Goal: Task Accomplishment & Management: Use online tool/utility

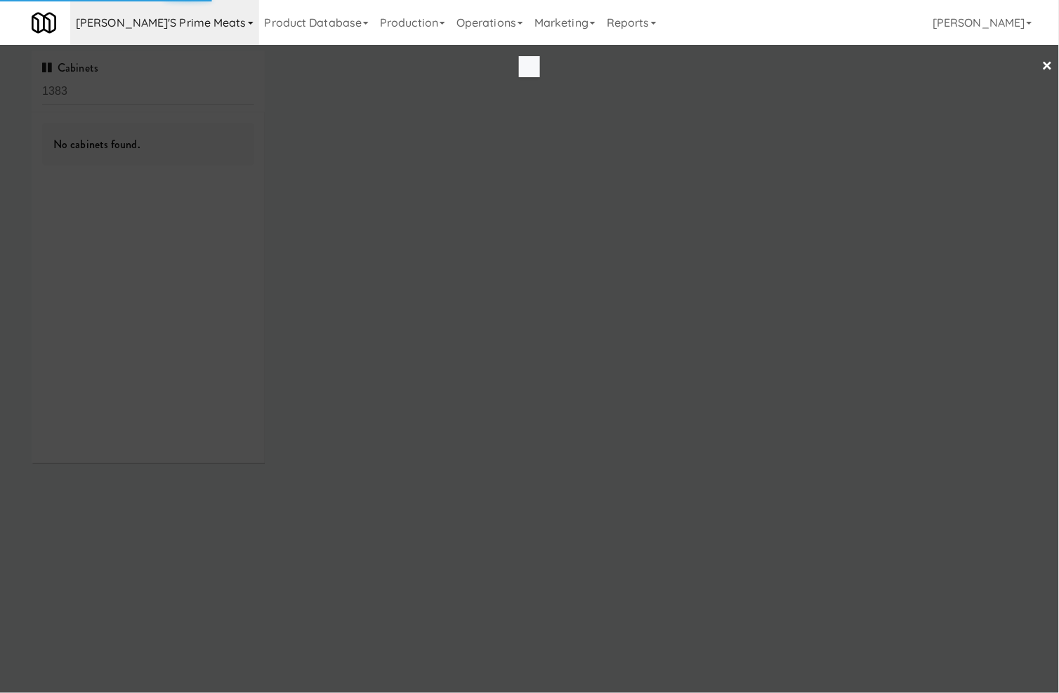
click at [141, 45] on body "Okay Okay Select date: previous 2025-Oct next Su Mo Tu We Th Fr Sa 28 29 30 1 2…" at bounding box center [529, 391] width 1059 height 693
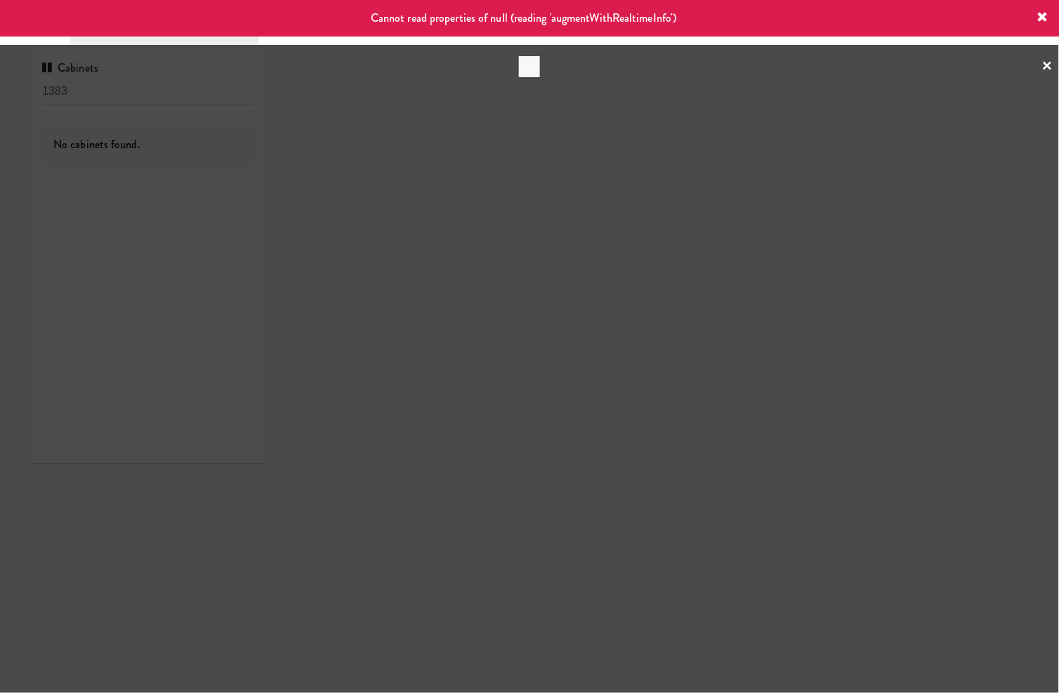
click at [1043, 17] on icon at bounding box center [1042, 17] width 11 height 11
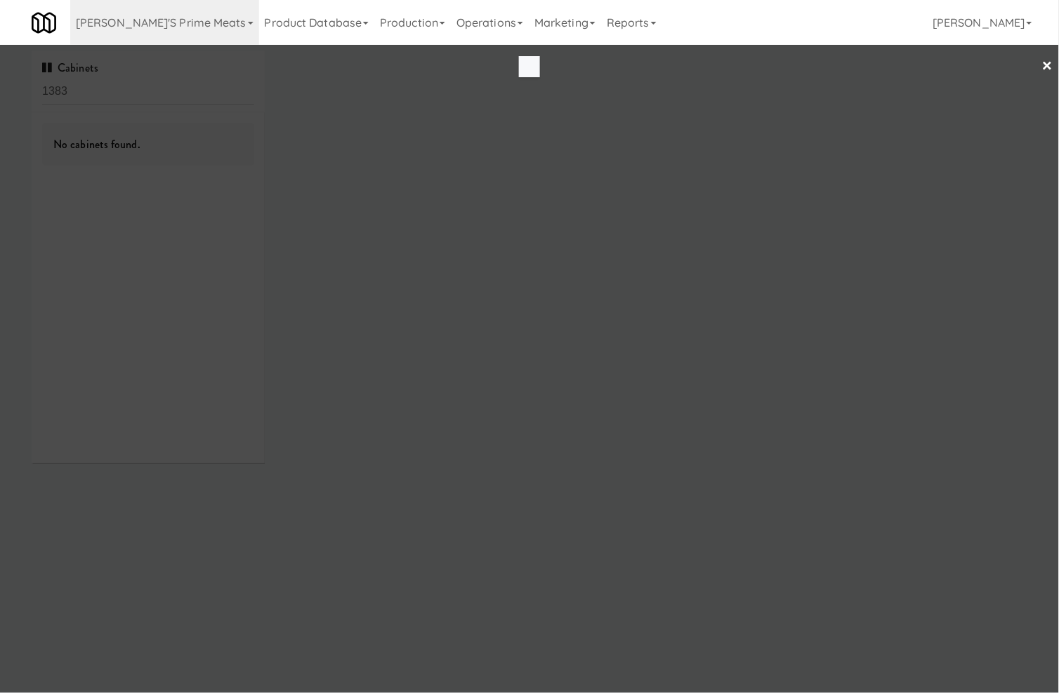
drag, startPoint x: 1043, startPoint y: 17, endPoint x: 206, endPoint y: 66, distance: 838.9
click at [1040, 16] on div "Toggle navigation Delski's Prime Meats 325 Vending https://classic.micromart.co…" at bounding box center [529, 22] width 1059 height 45
click at [149, 15] on link "[PERSON_NAME]'s Prime Meats" at bounding box center [164, 22] width 189 height 45
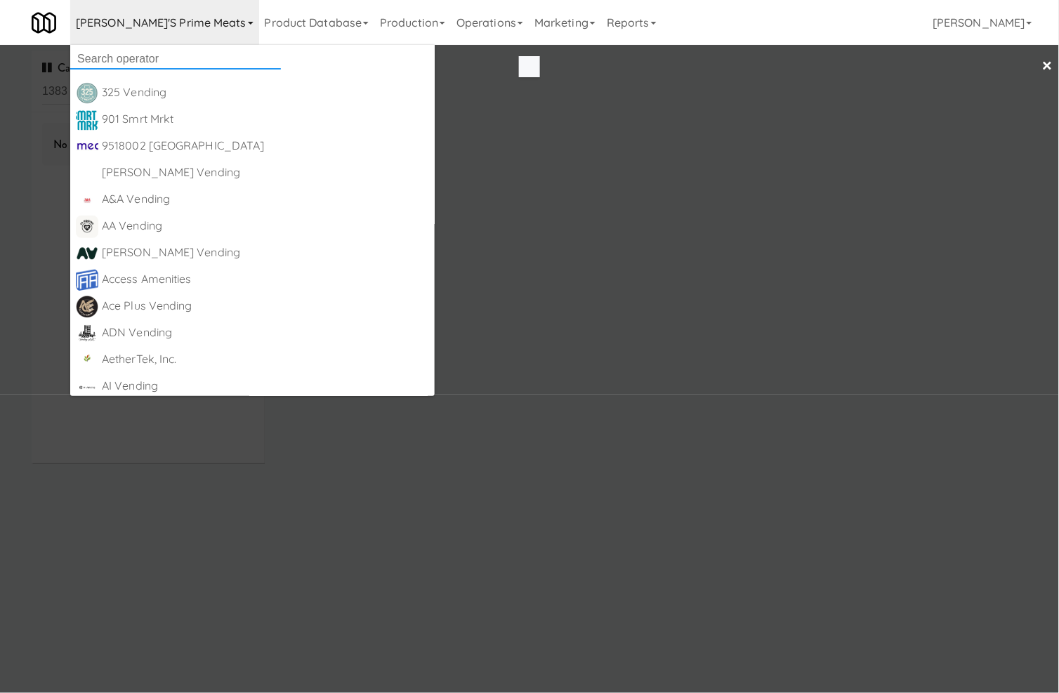
click at [157, 51] on input "text" at bounding box center [175, 58] width 211 height 21
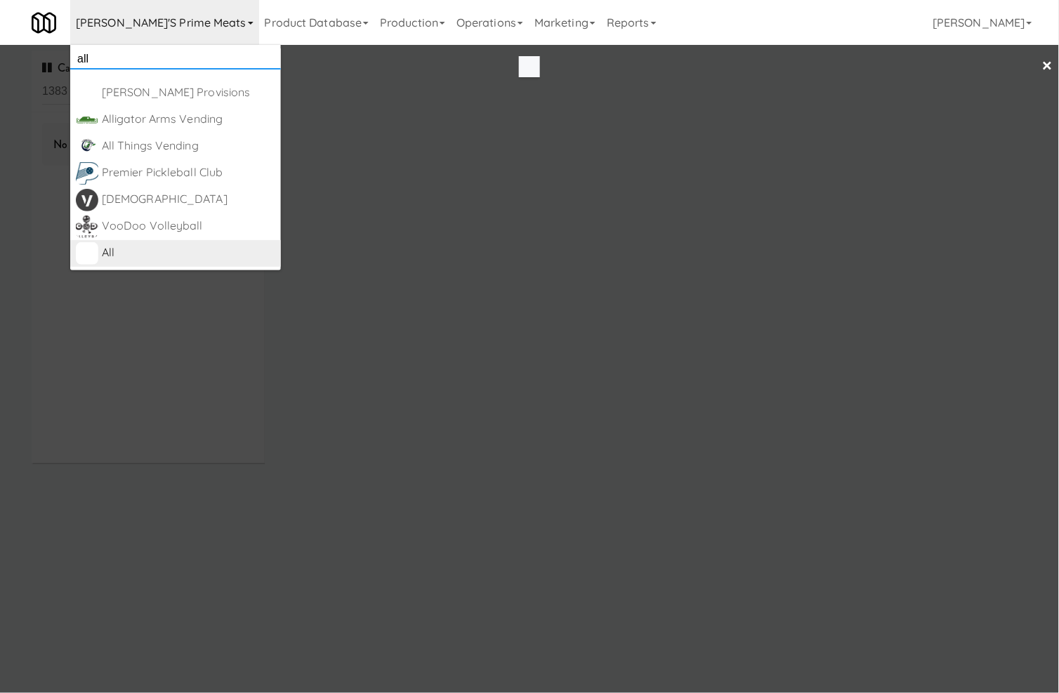
type input "all"
click at [253, 249] on div "All" at bounding box center [188, 252] width 173 height 21
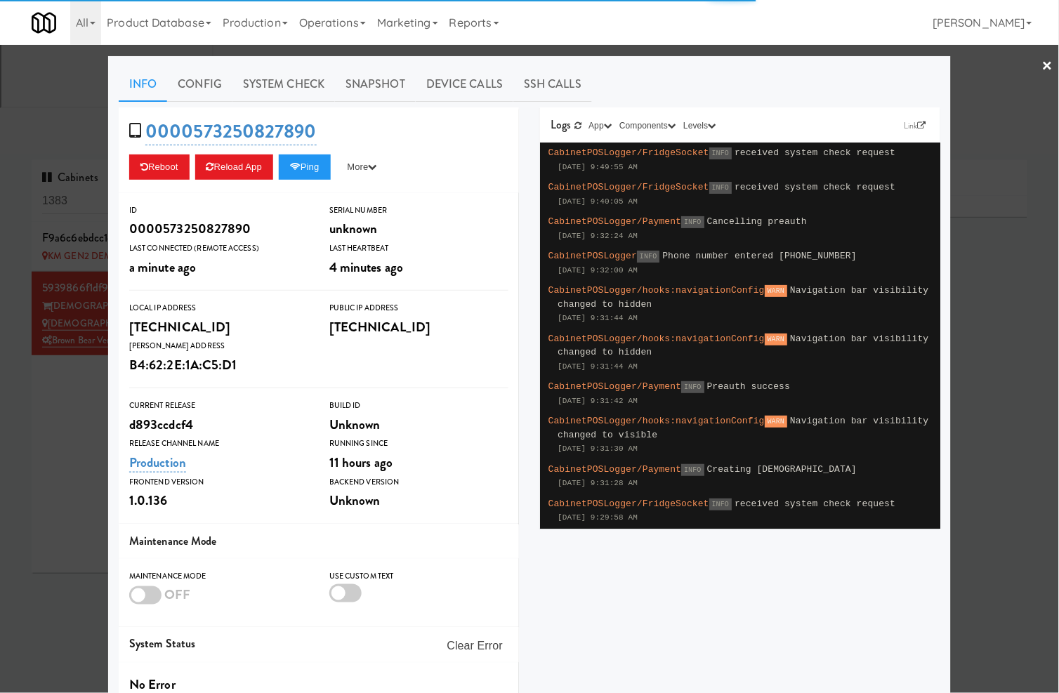
type input "3"
click at [65, 93] on div at bounding box center [529, 346] width 1059 height 693
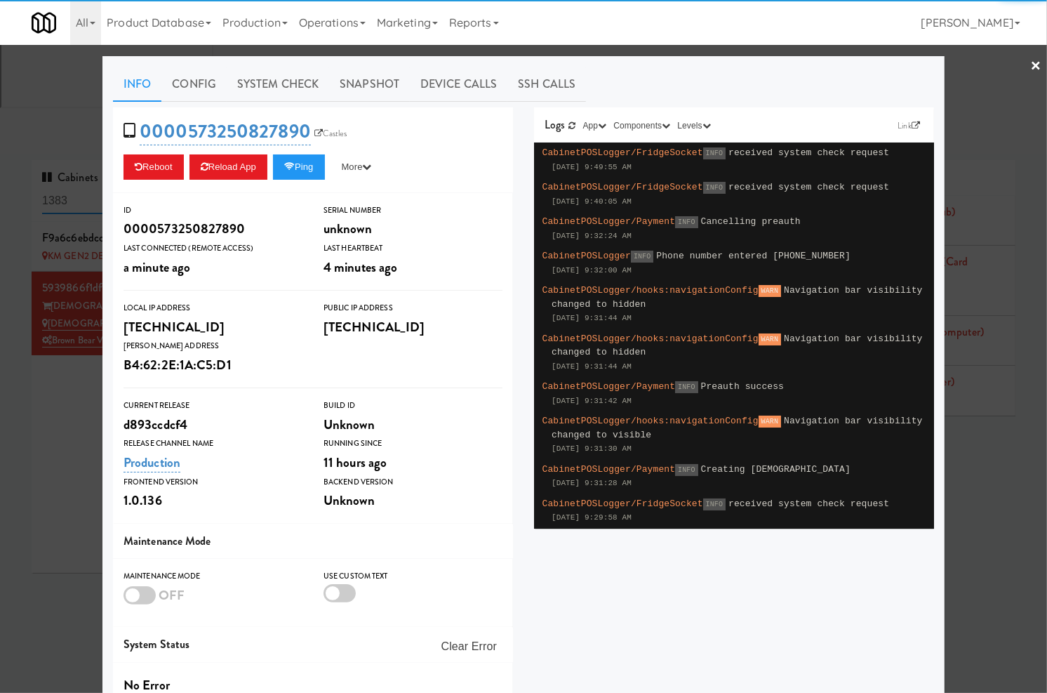
click at [65, 188] on input "1383" at bounding box center [146, 201] width 209 height 26
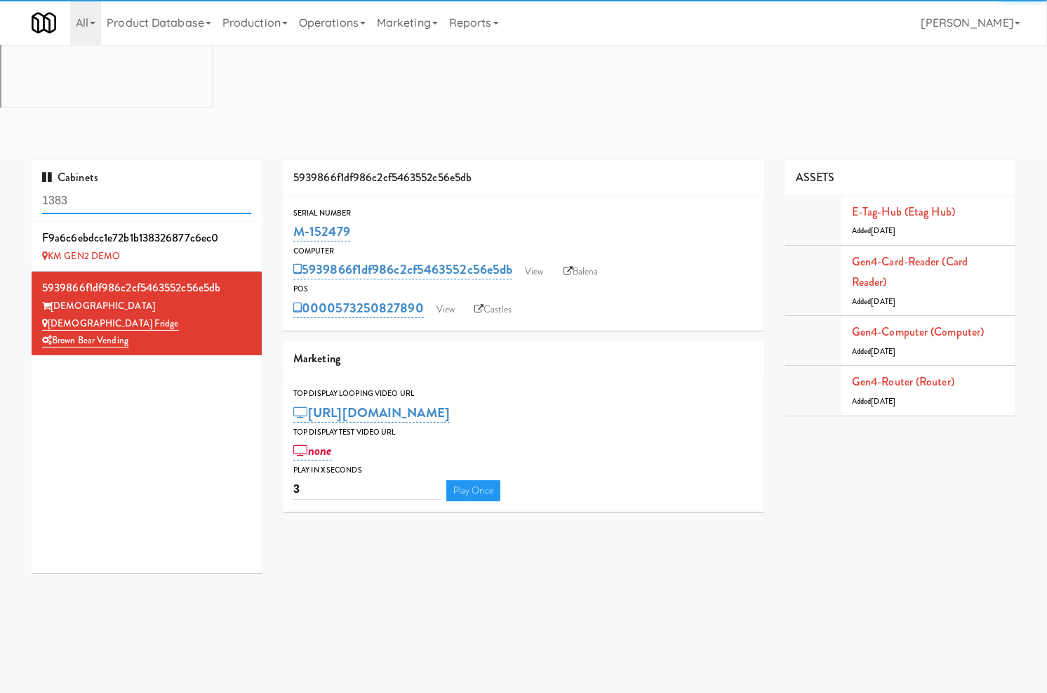
click at [65, 188] on input "1383" at bounding box center [146, 201] width 209 height 26
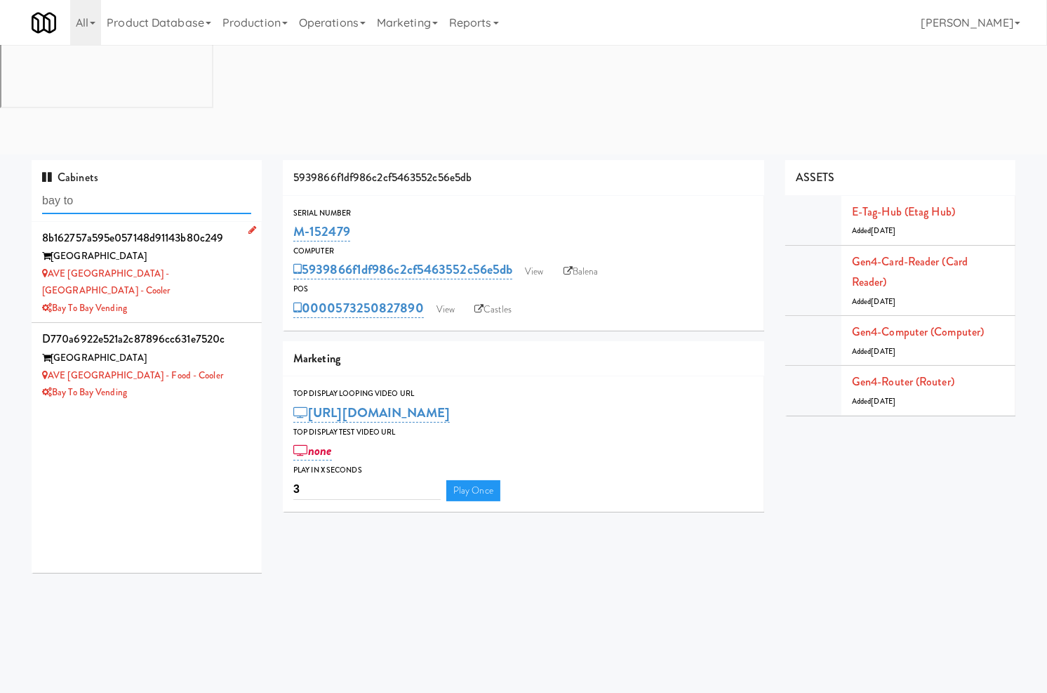
type input "bay to"
click at [227, 248] on div "AVE Tampa Riverwalk" at bounding box center [146, 257] width 209 height 18
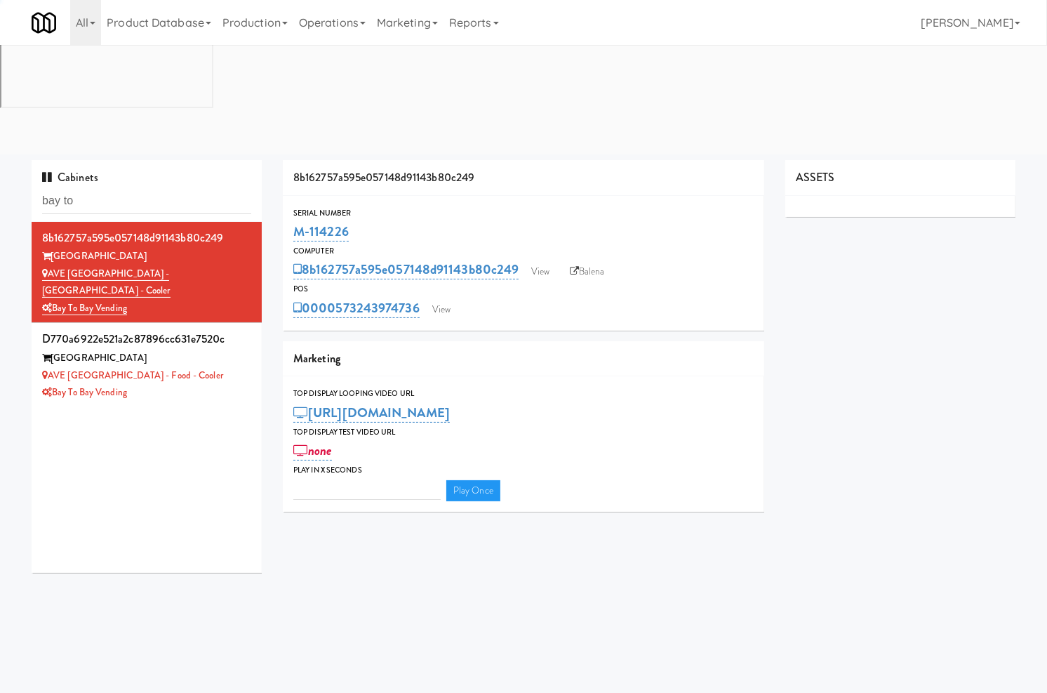
type input "3"
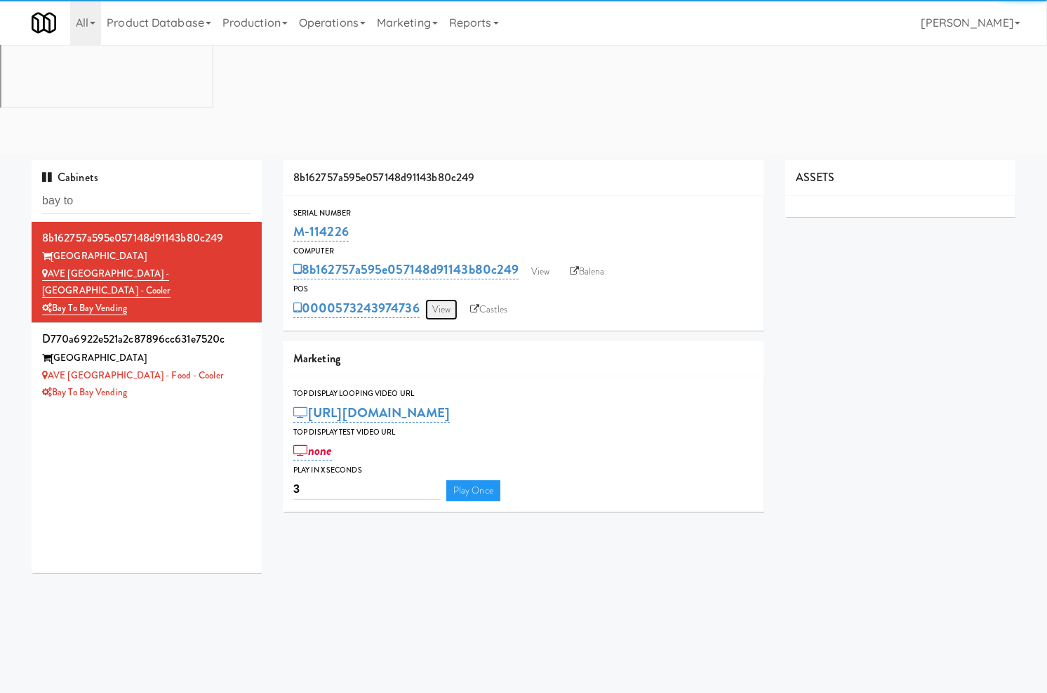
click at [441, 299] on link "View" at bounding box center [441, 309] width 32 height 21
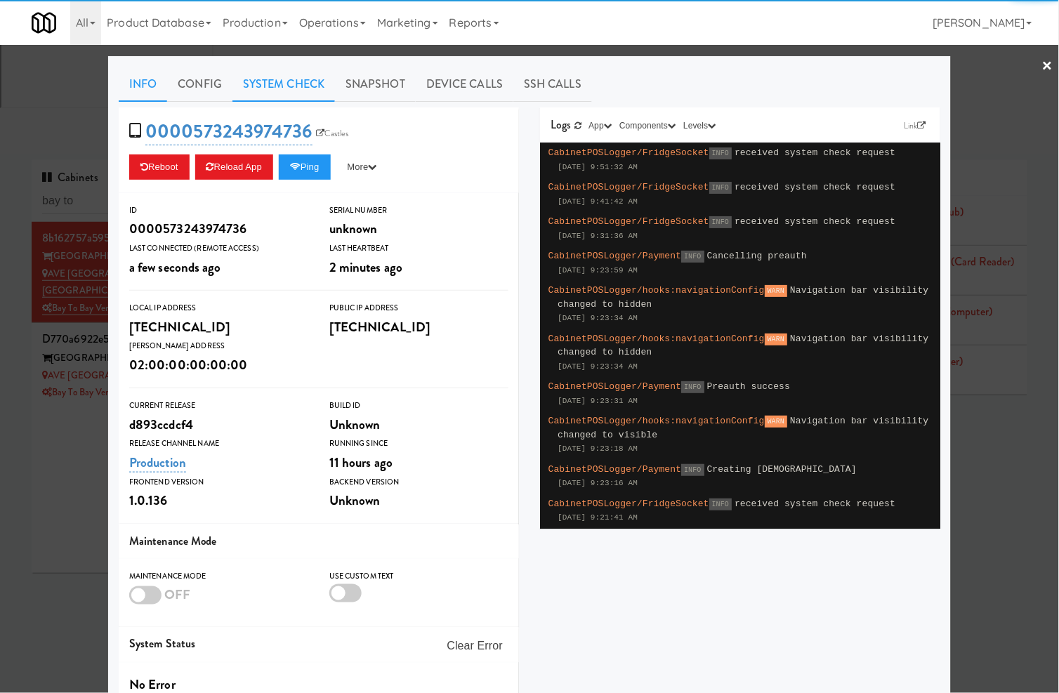
click at [277, 77] on link "System Check" at bounding box center [283, 84] width 102 height 35
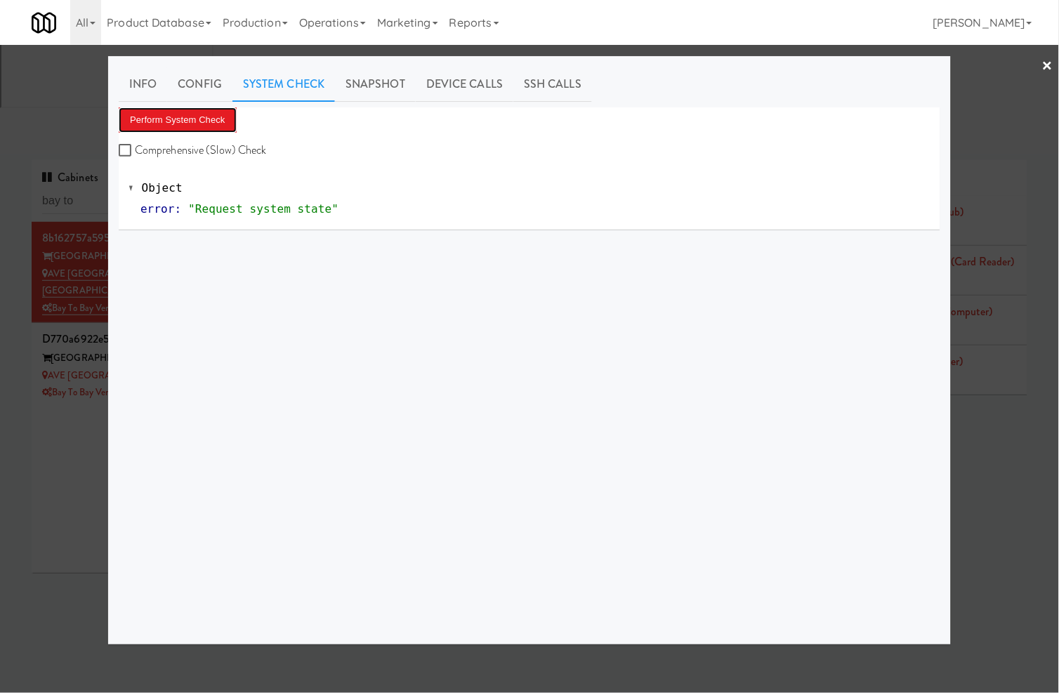
drag, startPoint x: 202, startPoint y: 127, endPoint x: 482, endPoint y: 157, distance: 281.6
click at [208, 125] on button "Perform System Check" at bounding box center [178, 119] width 118 height 25
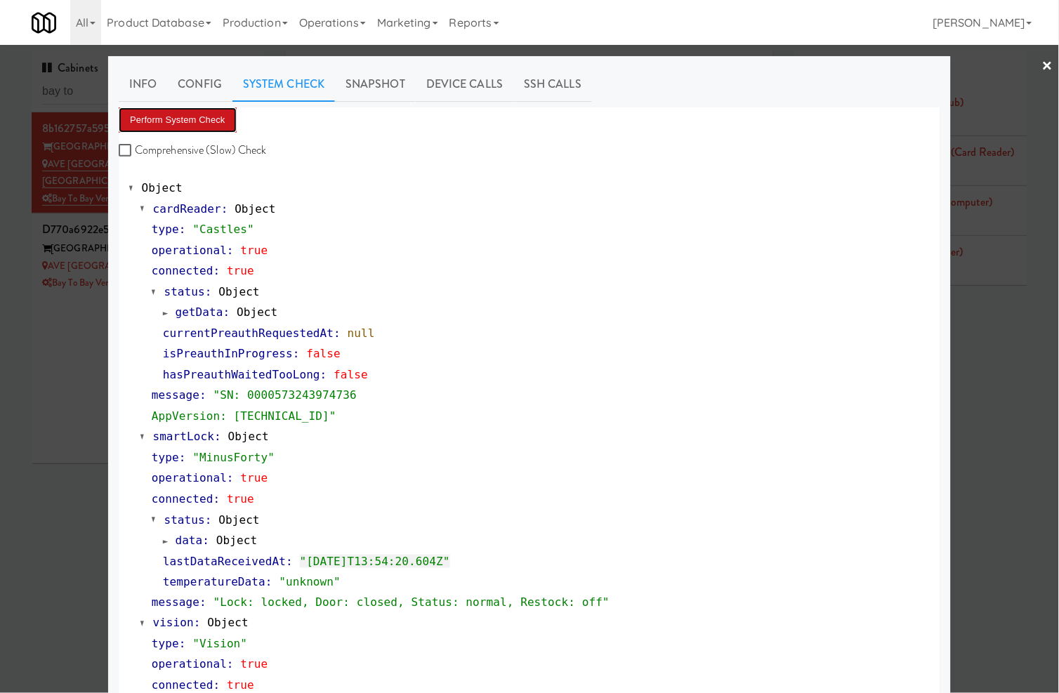
click at [183, 121] on button "Perform System Check" at bounding box center [178, 119] width 118 height 25
click at [66, 344] on div at bounding box center [529, 346] width 1059 height 693
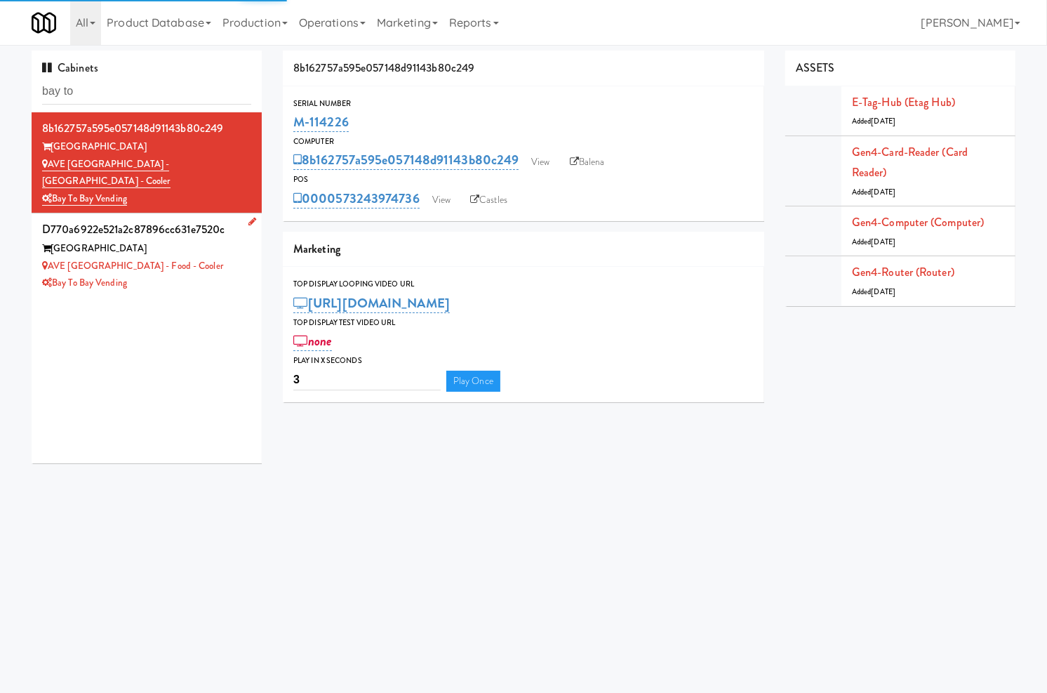
click at [213, 274] on div "Bay to Bay Vending" at bounding box center [146, 283] width 209 height 18
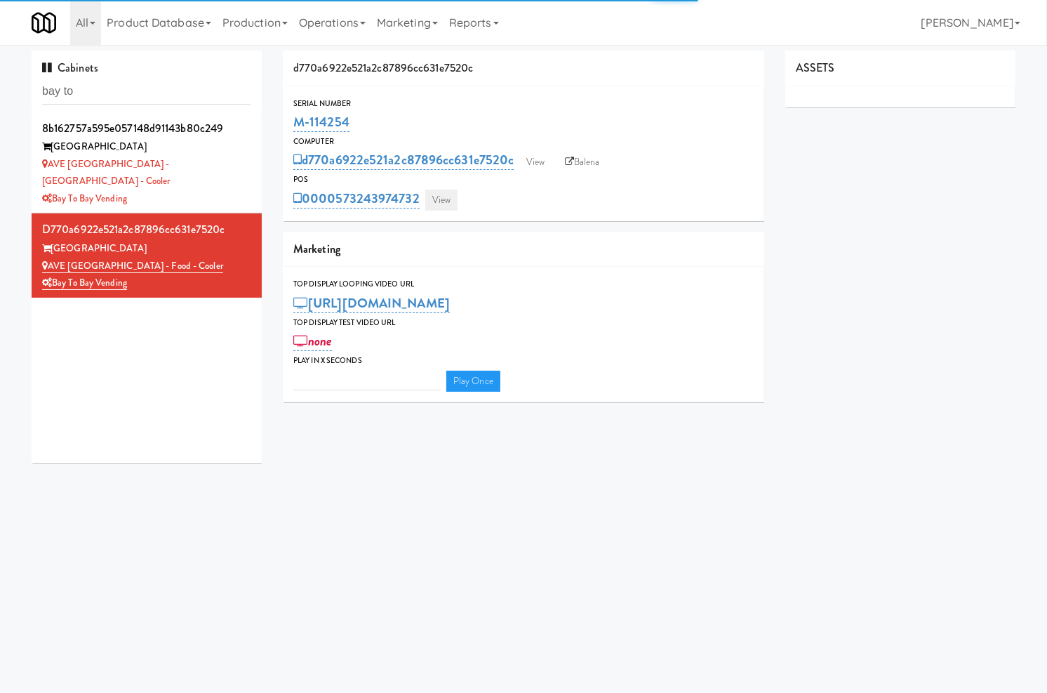
type input "3"
click at [452, 192] on link "View" at bounding box center [441, 200] width 32 height 21
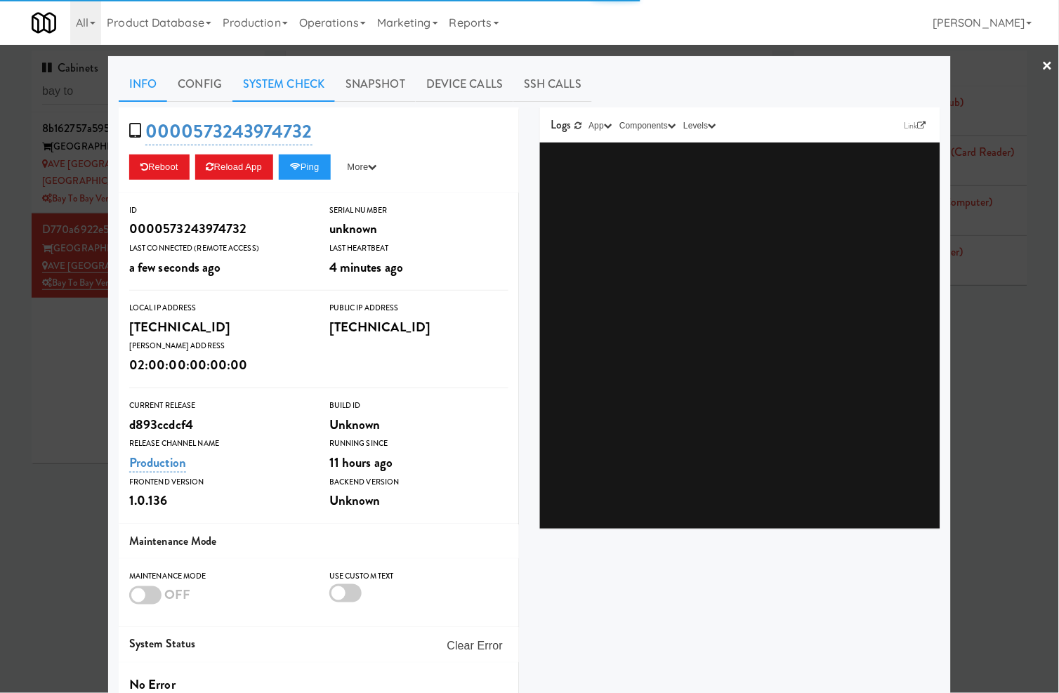
click at [293, 88] on link "System Check" at bounding box center [283, 84] width 102 height 35
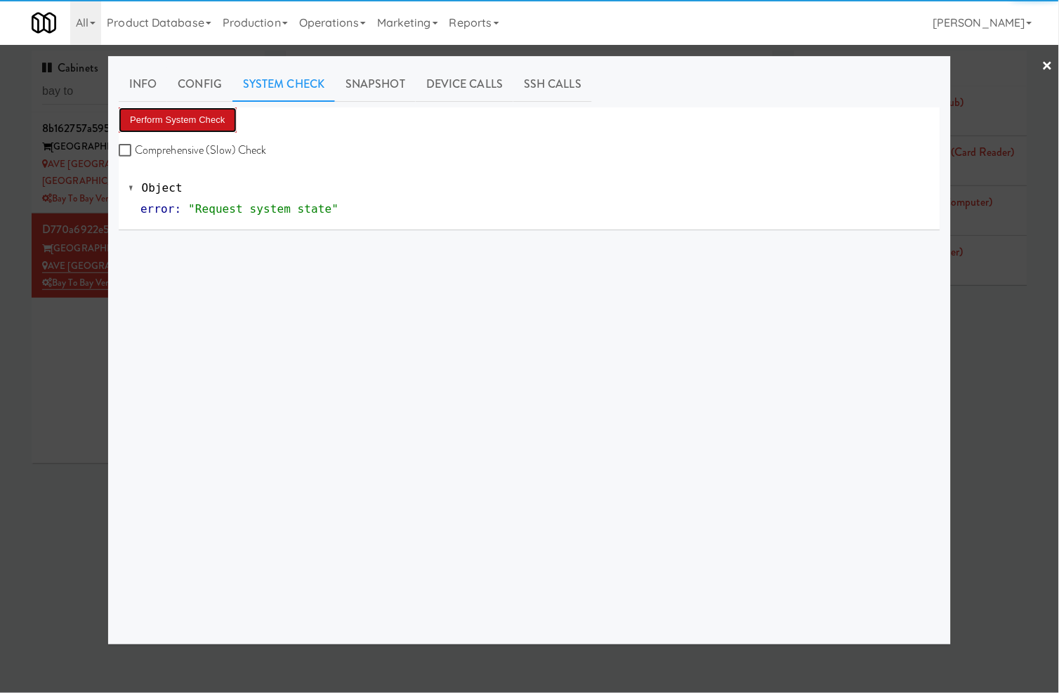
click at [207, 124] on button "Perform System Check" at bounding box center [178, 119] width 118 height 25
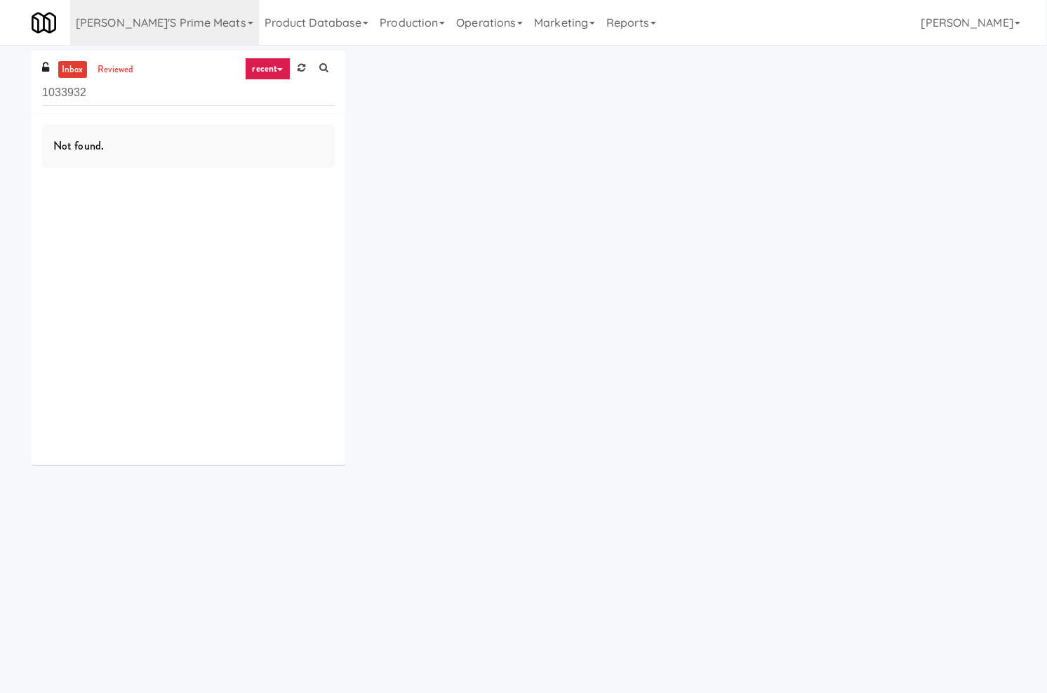
click at [86, 93] on input "1033932" at bounding box center [188, 93] width 293 height 26
click at [88, 93] on input "1033932" at bounding box center [188, 93] width 293 height 26
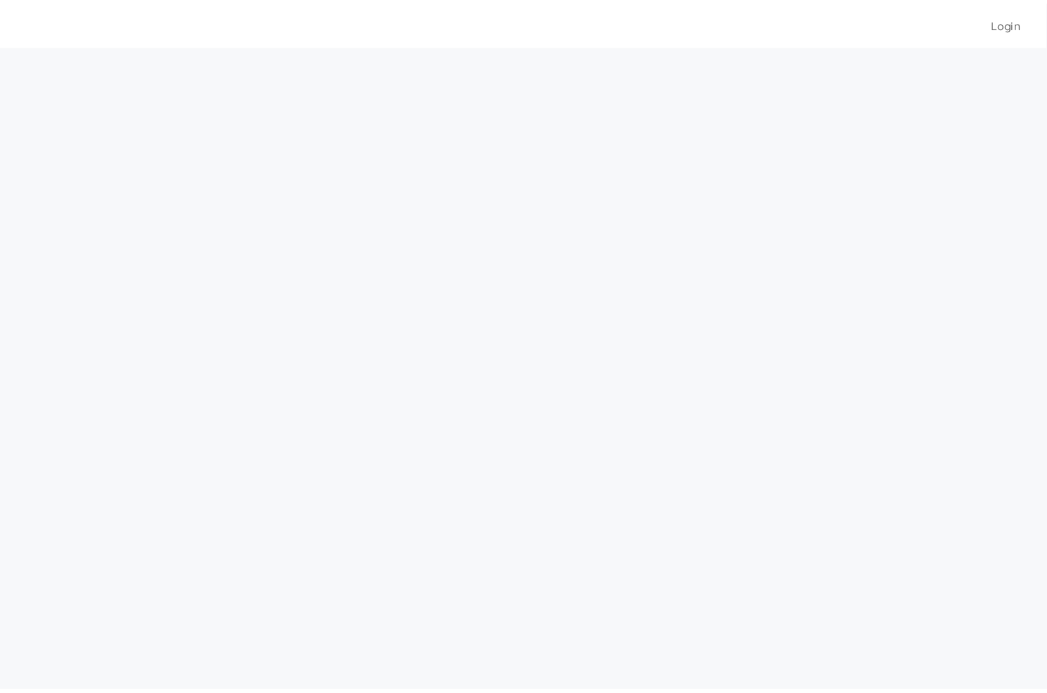
scroll to position [45, 0]
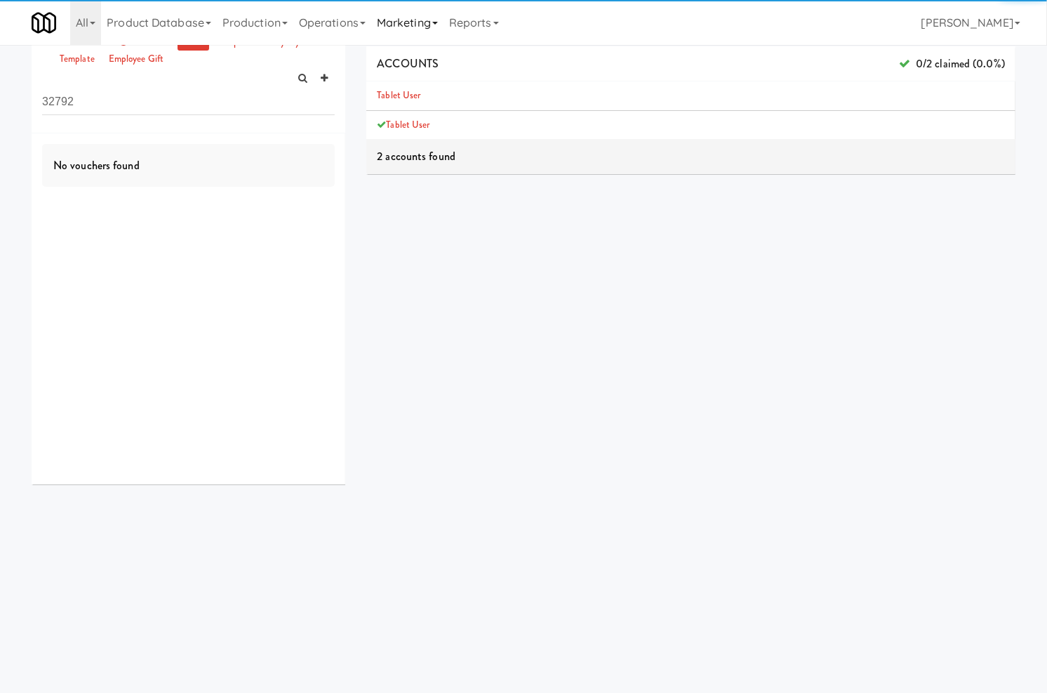
drag, startPoint x: 425, startPoint y: 480, endPoint x: 442, endPoint y: 6, distance: 474.8
click at [432, 465] on div "ACCOUNTS 0/2 claimed (0.0%) Tablet User Tablet User 2 accounts found ORDERS cod…" at bounding box center [690, 309] width 649 height 526
